Goal: Task Accomplishment & Management: Complete application form

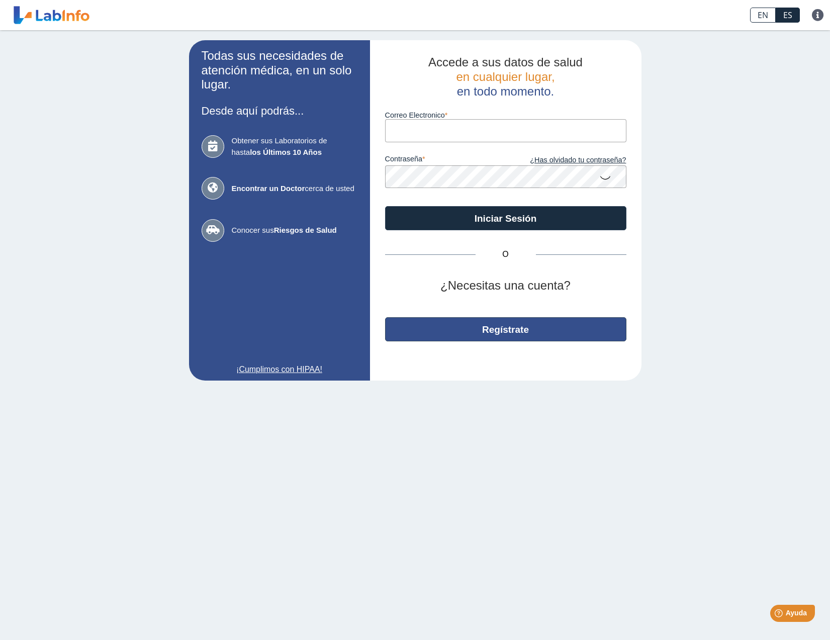
click at [409, 324] on button "Regístrate" at bounding box center [505, 329] width 241 height 24
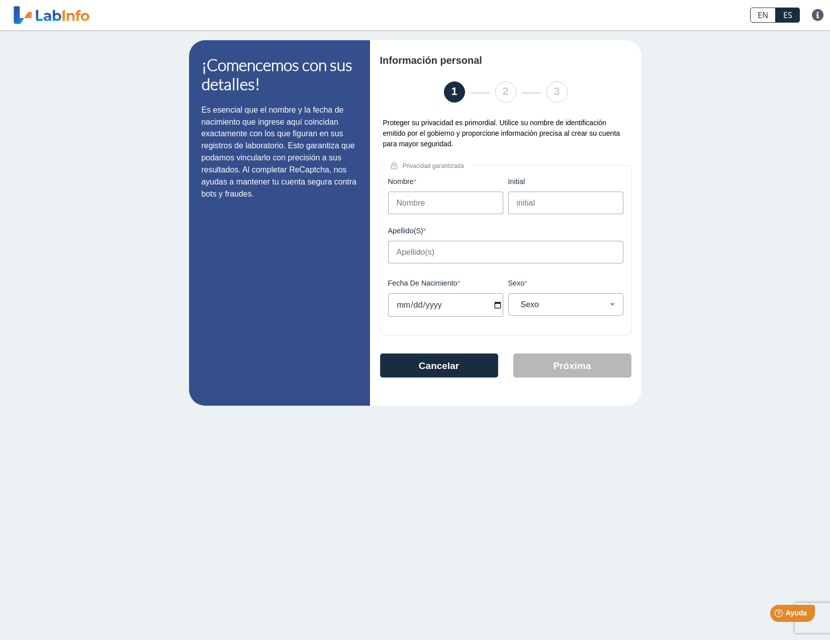
click at [437, 198] on input "Nombre" at bounding box center [445, 203] width 115 height 23
type input "Jose"
click at [422, 250] on input "Apellido(s)" at bounding box center [505, 252] width 235 height 23
type input "Rodriguez Jimenez"
click at [494, 306] on input "Fecha de Nacimiento" at bounding box center [445, 305] width 115 height 24
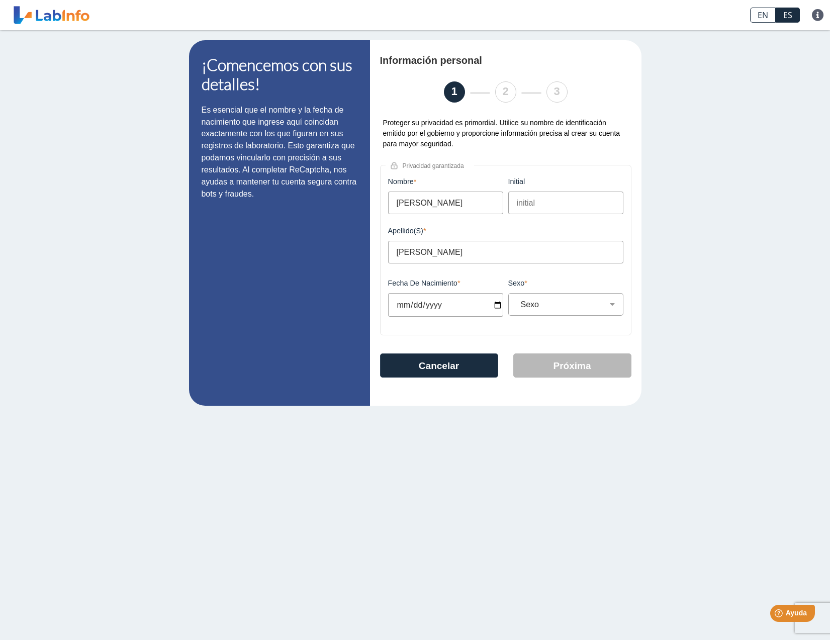
click at [496, 303] on input "Fecha de Nacimiento" at bounding box center [445, 305] width 115 height 24
click at [404, 305] on input "Fecha de Nacimiento" at bounding box center [445, 305] width 115 height 24
type input "1965-01-06"
click at [517, 300] on select "Sexo Masculino Femenino" at bounding box center [570, 305] width 106 height 10
select select "M"
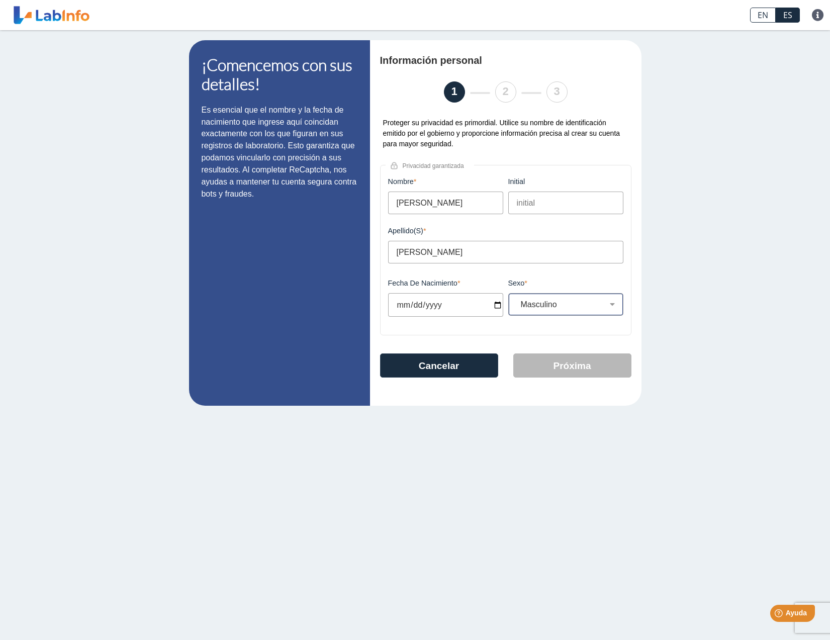
click option "Masculino" at bounding box center [0, 0] width 0 height 0
click at [547, 373] on button "Próxima" at bounding box center [573, 366] width 118 height 24
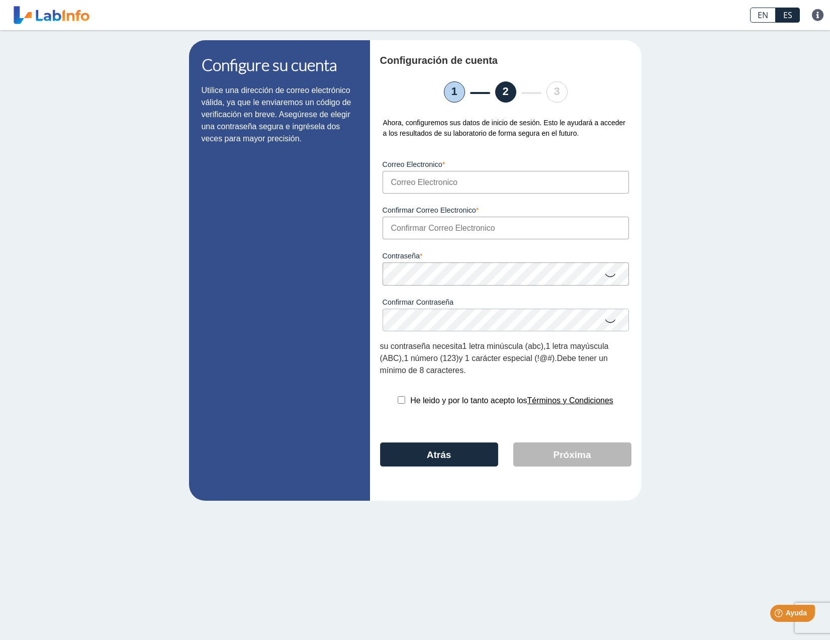
click at [449, 180] on input "Correo Electronico" at bounding box center [506, 182] width 246 height 23
click at [491, 181] on input "jarj12002@yahoo.com" at bounding box center [506, 182] width 246 height 23
type input "jarj12002@yahoo.com"
click at [451, 232] on input "Confirmar Correo Electronico" at bounding box center [506, 228] width 246 height 23
type input "jarj12002@yahoo.com"
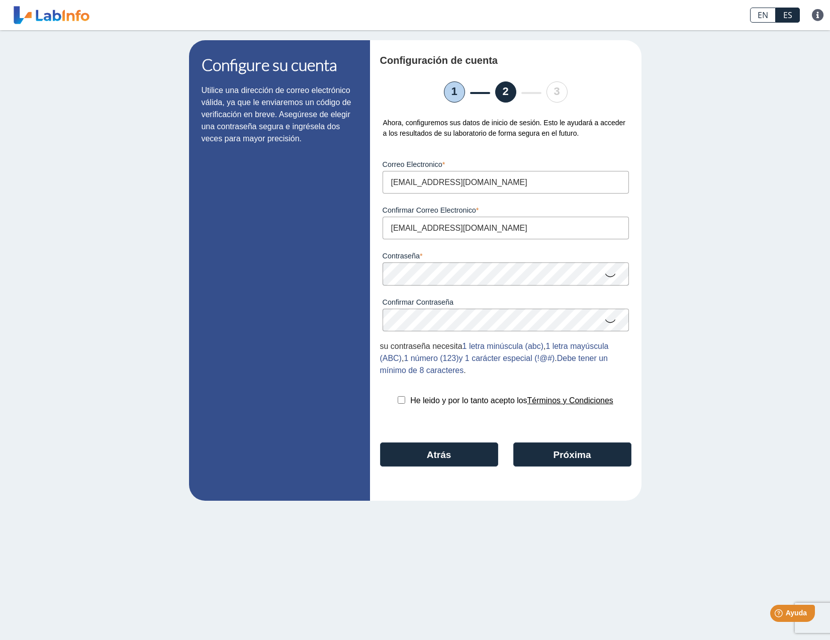
click at [615, 277] on icon at bounding box center [611, 275] width 12 height 20
click at [610, 319] on icon at bounding box center [611, 321] width 12 height 20
click at [545, 449] on button "Próxima" at bounding box center [573, 455] width 118 height 24
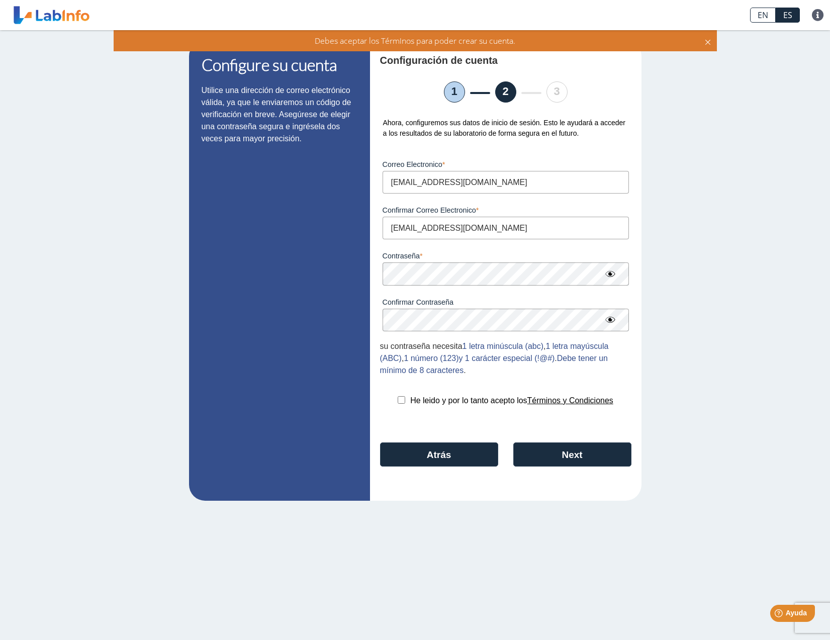
click at [398, 401] on input "checkbox" at bounding box center [402, 400] width 8 height 8
checkbox input "true"
click at [596, 466] on button "Next" at bounding box center [573, 455] width 118 height 24
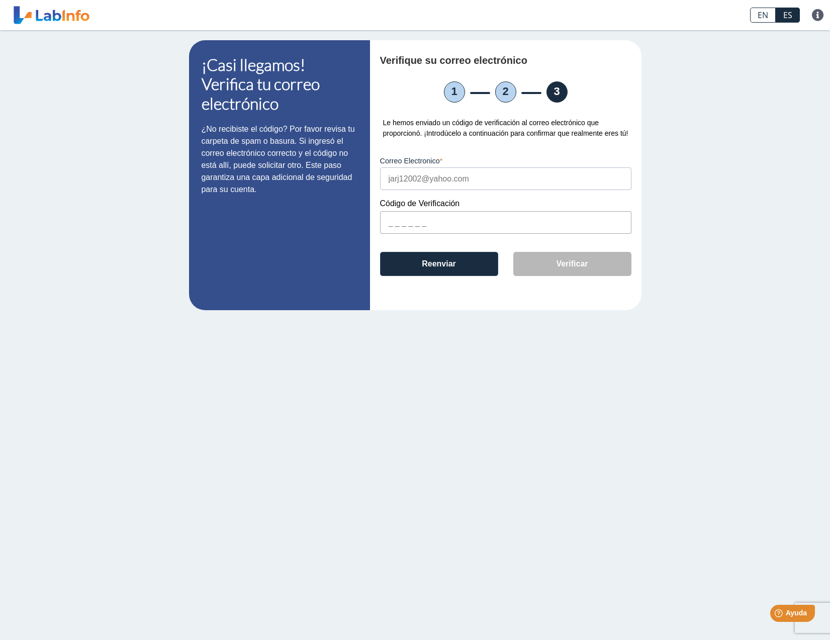
drag, startPoint x: 436, startPoint y: 220, endPoint x: 440, endPoint y: 239, distance: 19.0
click at [436, 224] on input "text" at bounding box center [505, 222] width 251 height 23
type input "23FAA0"
click at [583, 268] on button "Verificar" at bounding box center [573, 264] width 118 height 24
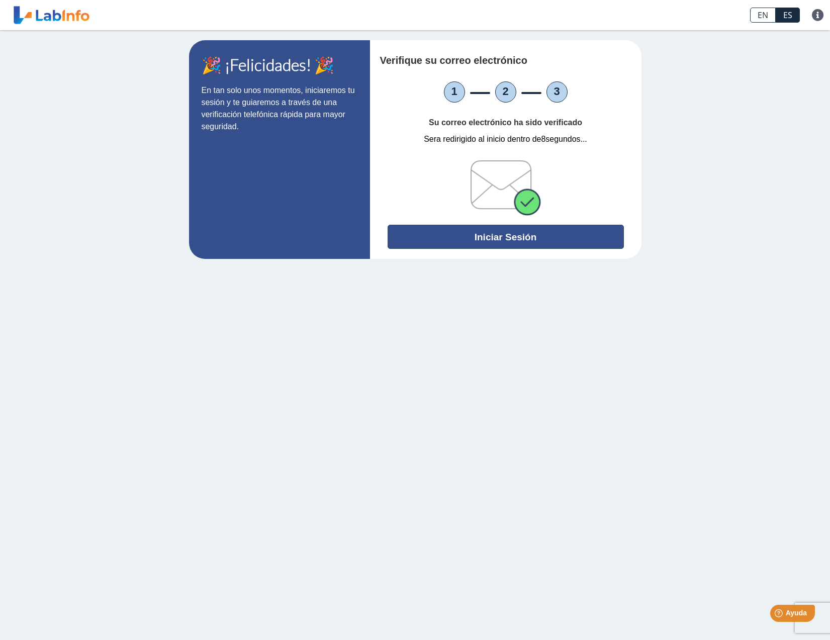
click at [516, 237] on button "Iniciar Sesión" at bounding box center [506, 237] width 236 height 24
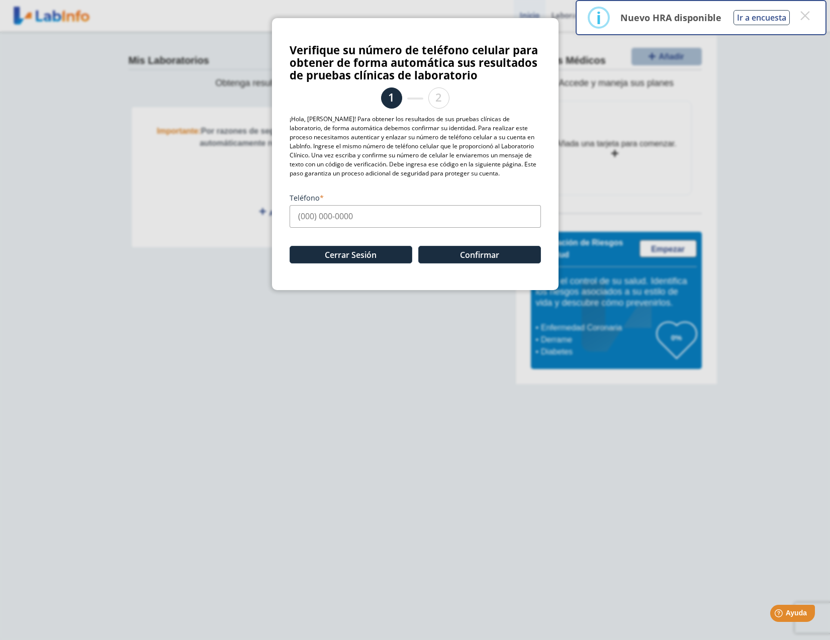
click at [369, 210] on input "Teléfono" at bounding box center [415, 216] width 251 height 23
type input "(908) 324-8696"
click at [486, 261] on button "Confirmar" at bounding box center [479, 255] width 123 height 18
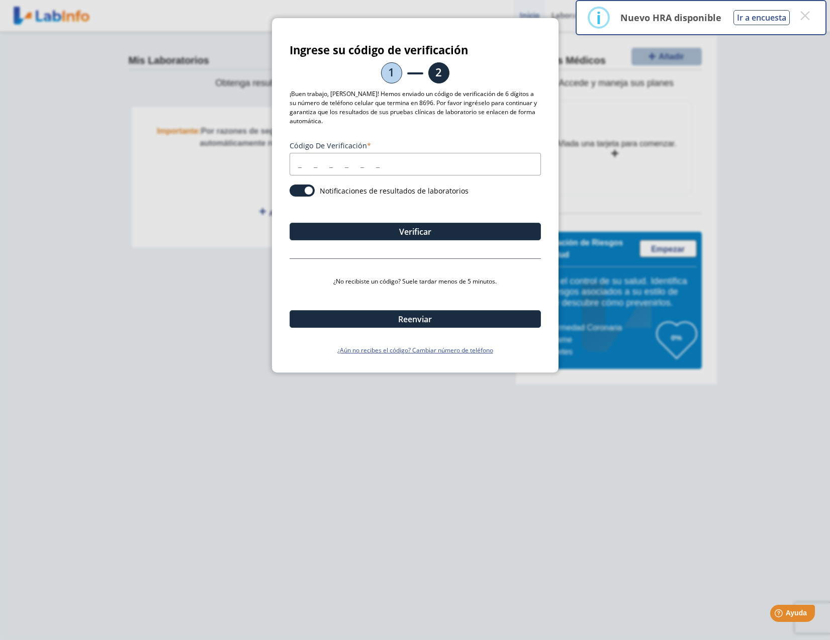
drag, startPoint x: 314, startPoint y: 150, endPoint x: 316, endPoint y: 157, distance: 7.7
click at [314, 153] on input "Código de verificación" at bounding box center [415, 164] width 251 height 23
type input "292398"
click at [438, 223] on button "Verificar" at bounding box center [415, 232] width 251 height 18
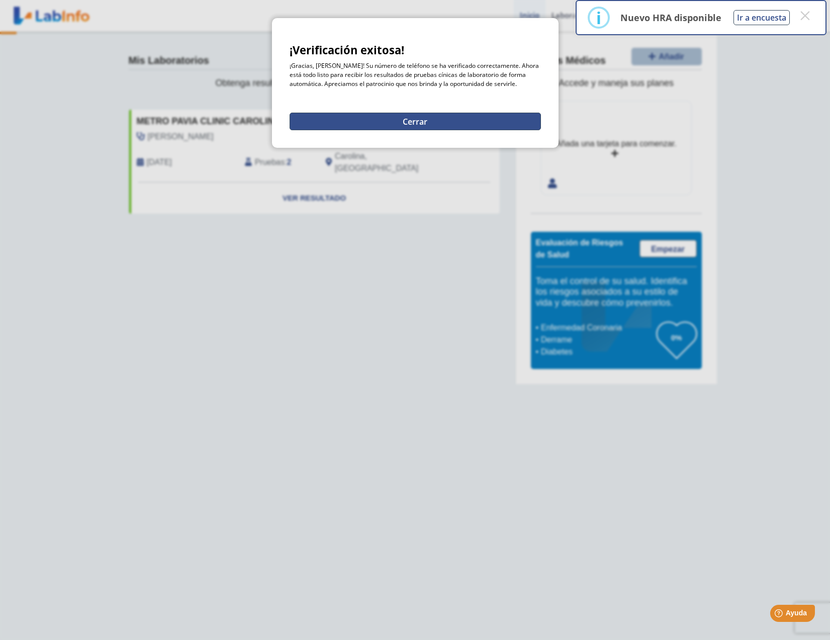
click at [413, 117] on button "Cerrar" at bounding box center [415, 122] width 251 height 18
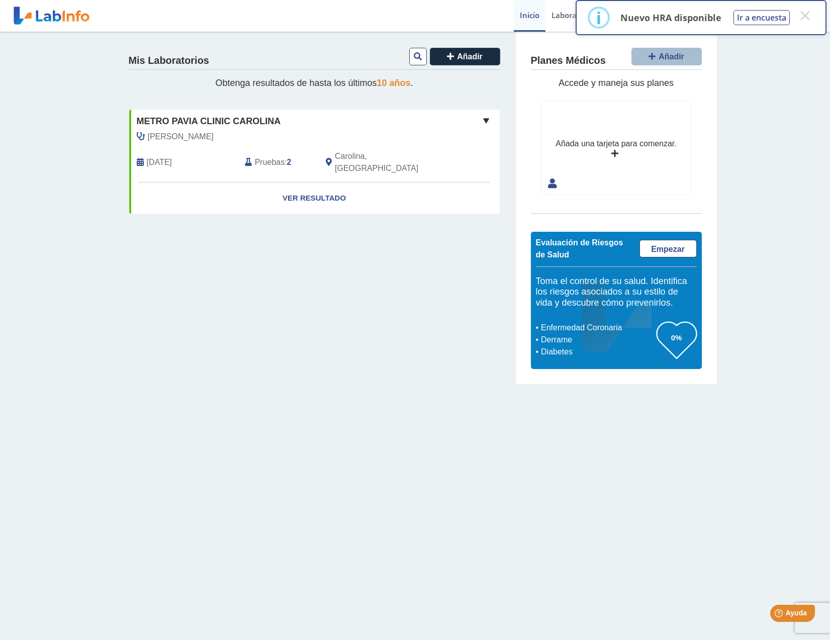
click at [172, 156] on span "May 25, 2024" at bounding box center [159, 162] width 25 height 12
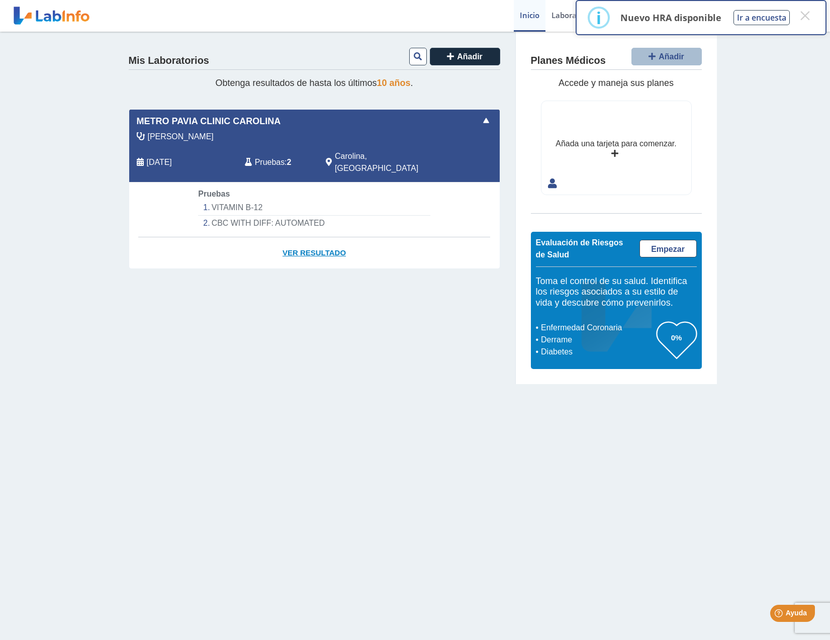
click at [293, 237] on link "Ver Resultado" at bounding box center [314, 253] width 371 height 32
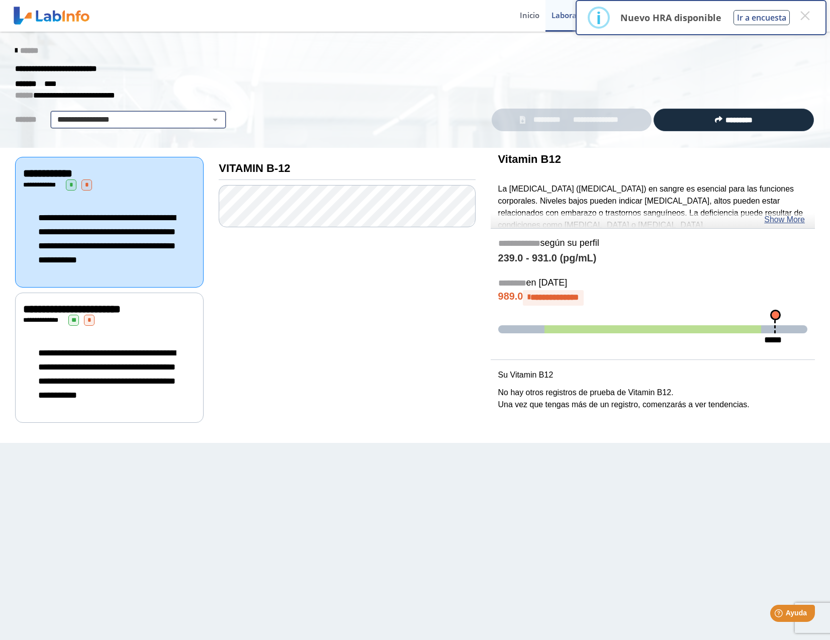
click at [211, 114] on div "**********" at bounding box center [138, 120] width 176 height 18
click at [53, 114] on select "**********" at bounding box center [138, 120] width 170 height 12
click at [244, 67] on div "**********" at bounding box center [415, 69] width 815 height 18
click at [803, 16] on button "×" at bounding box center [805, 16] width 18 height 18
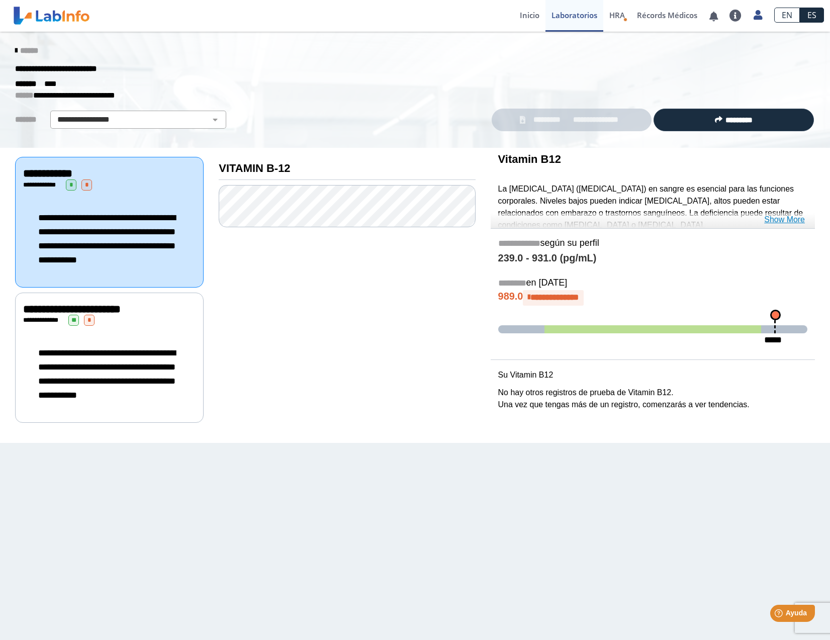
click at [795, 223] on link "Show More" at bounding box center [784, 220] width 41 height 12
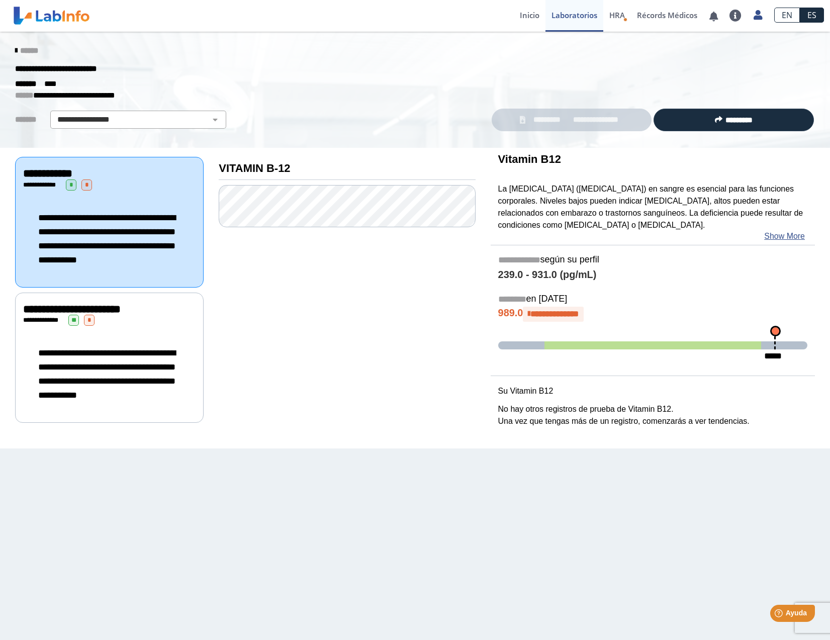
drag, startPoint x: 774, startPoint y: 329, endPoint x: 680, endPoint y: 337, distance: 94.4
click at [686, 339] on app-slider "*****" at bounding box center [652, 345] width 309 height 15
click at [589, 342] on span at bounding box center [653, 346] width 217 height 8
click at [585, 340] on app-slider "*****" at bounding box center [652, 345] width 309 height 15
click at [95, 326] on span "*" at bounding box center [89, 320] width 11 height 11
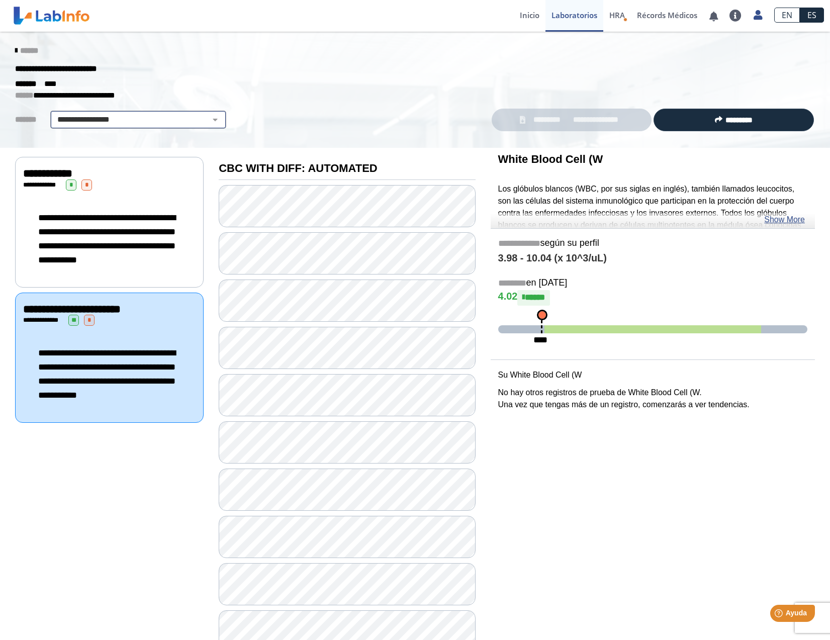
click at [53, 114] on select "**********" at bounding box center [138, 120] width 170 height 12
drag, startPoint x: 209, startPoint y: 118, endPoint x: 268, endPoint y: 92, distance: 64.9
click at [269, 92] on p "**********" at bounding box center [407, 96] width 785 height 12
click at [33, 53] on span "******" at bounding box center [29, 51] width 18 height 8
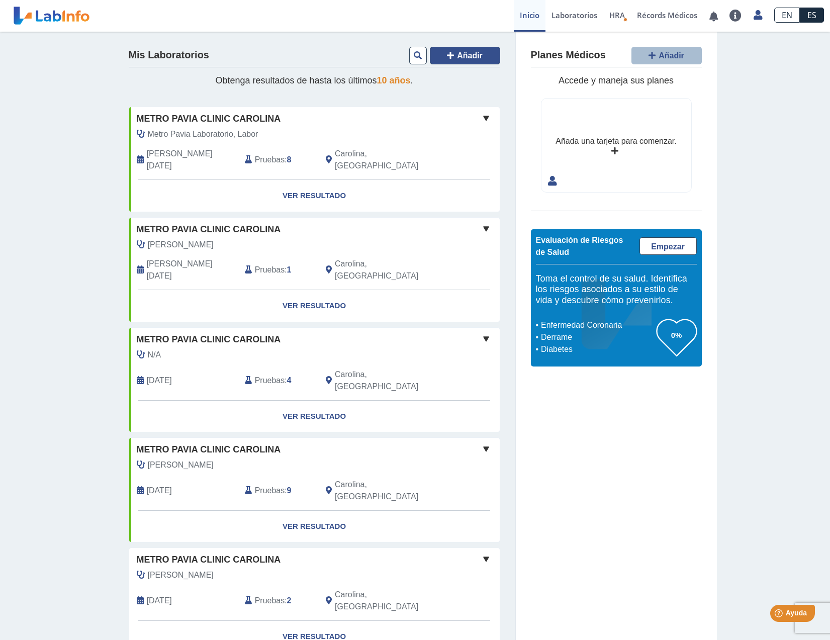
click at [462, 59] on span "Añadir" at bounding box center [470, 55] width 26 height 9
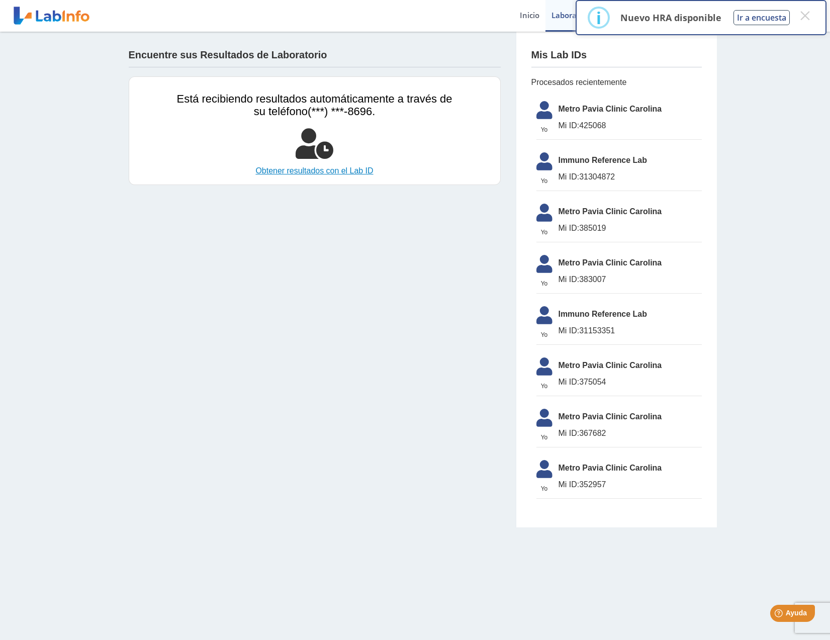
click at [289, 167] on link "Obtener resultados con el Lab ID" at bounding box center [315, 171] width 276 height 12
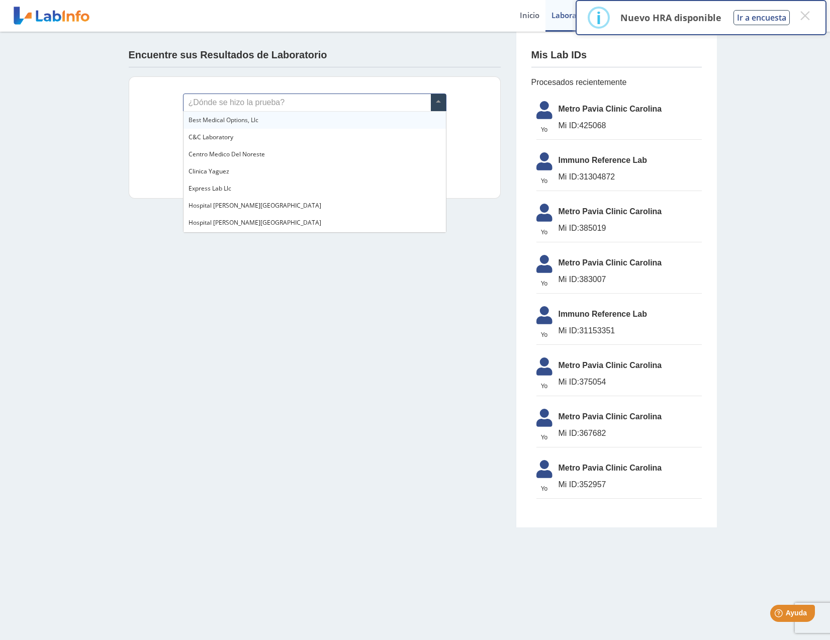
click at [438, 98] on span at bounding box center [438, 102] width 15 height 17
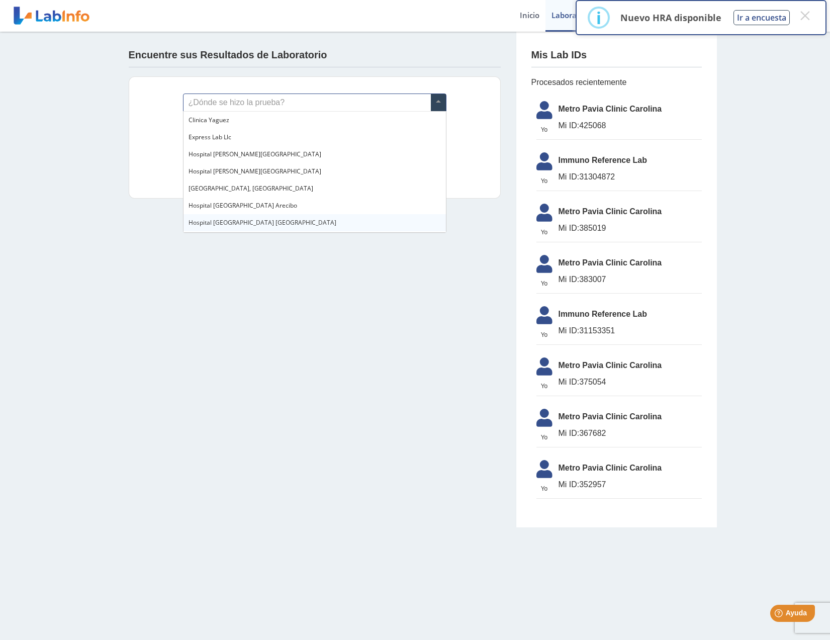
click at [348, 318] on app-lab-results-create "Encuentre sus Resultados de Laboratorio ¿Dónde se hizo la prueba? Lab ID (númer…" at bounding box center [416, 280] width 604 height 496
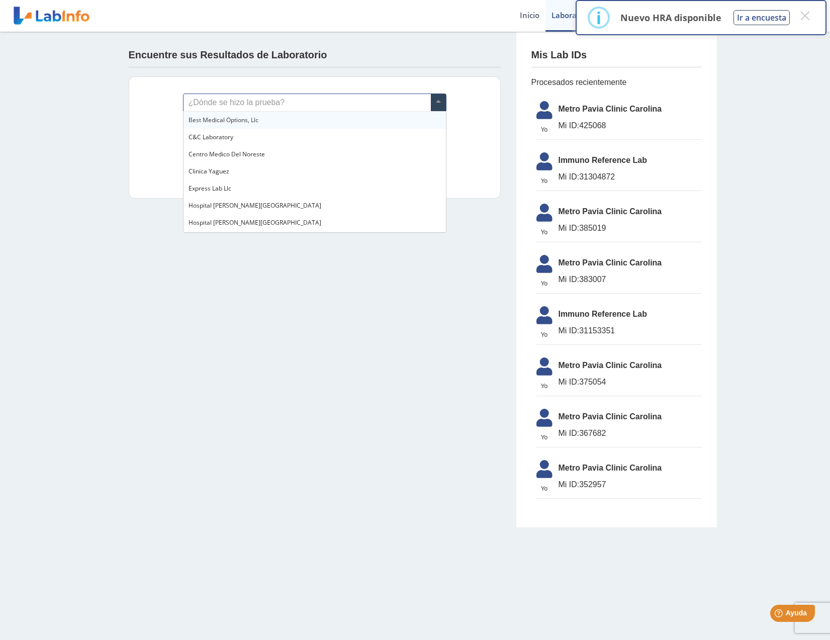
click at [435, 103] on span at bounding box center [438, 102] width 15 height 17
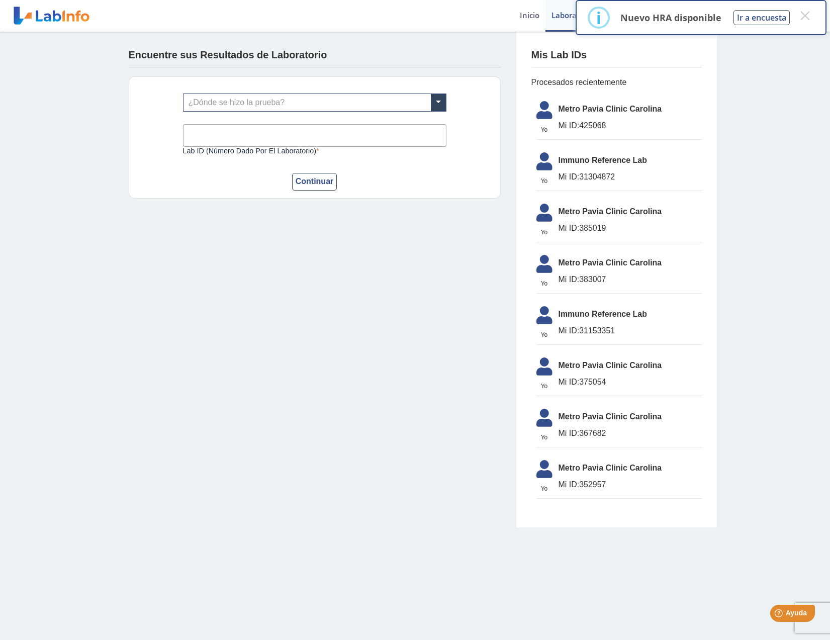
click at [126, 109] on div "Encuentre sus Resultados de Laboratorio ¿Dónde se hizo la prueba? Lab ID (númer…" at bounding box center [315, 123] width 402 height 182
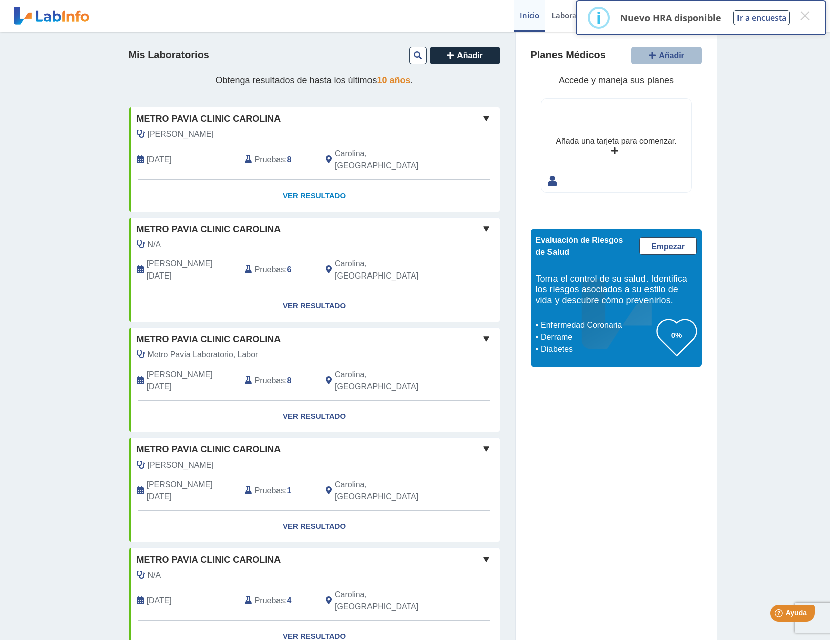
click at [315, 180] on link "Ver Resultado" at bounding box center [314, 196] width 371 height 32
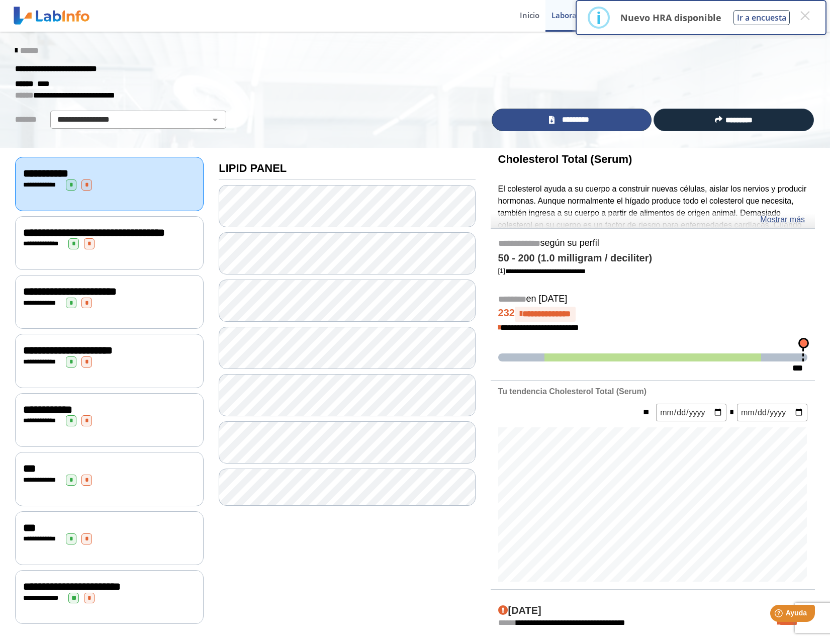
click at [554, 122] on icon at bounding box center [552, 120] width 6 height 8
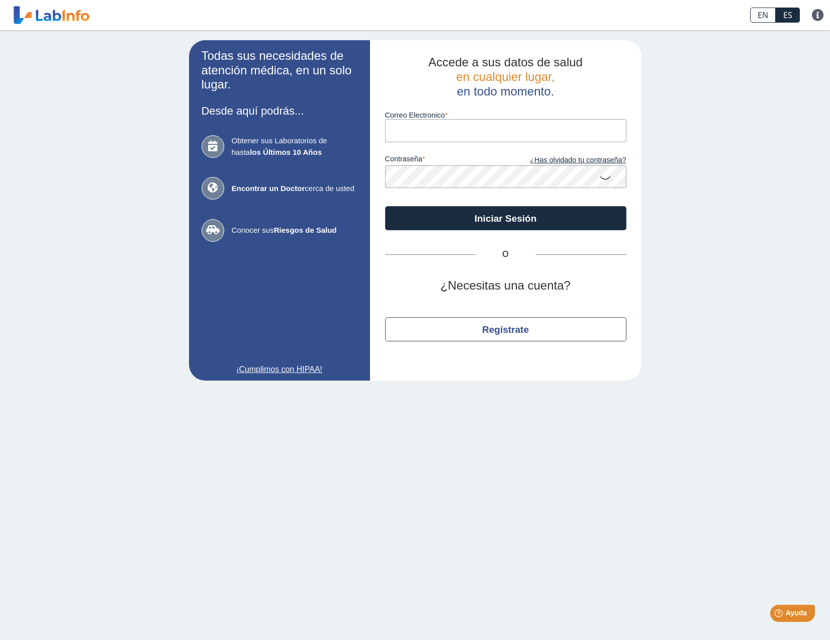
click at [444, 126] on input "Correo Electronico" at bounding box center [505, 130] width 241 height 23
